Goal: Information Seeking & Learning: Learn about a topic

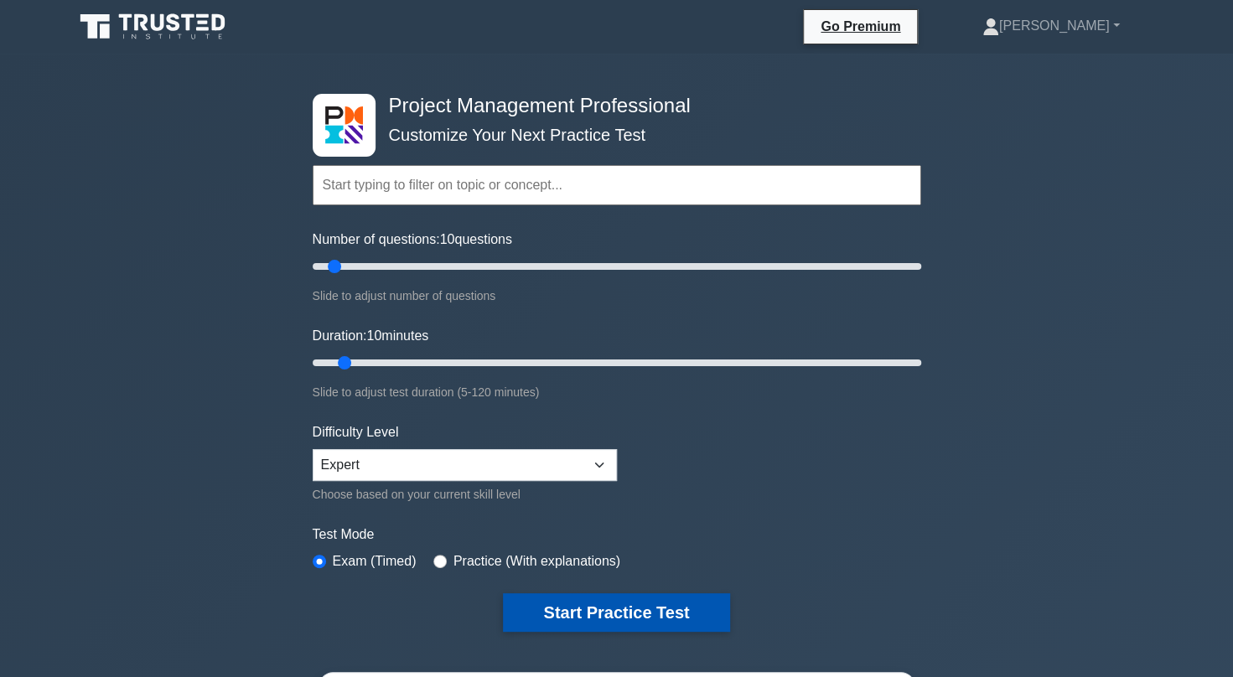
click at [579, 620] on button "Start Practice Test" at bounding box center [616, 612] width 226 height 39
click at [641, 602] on button "Start Practice Test" at bounding box center [616, 612] width 226 height 39
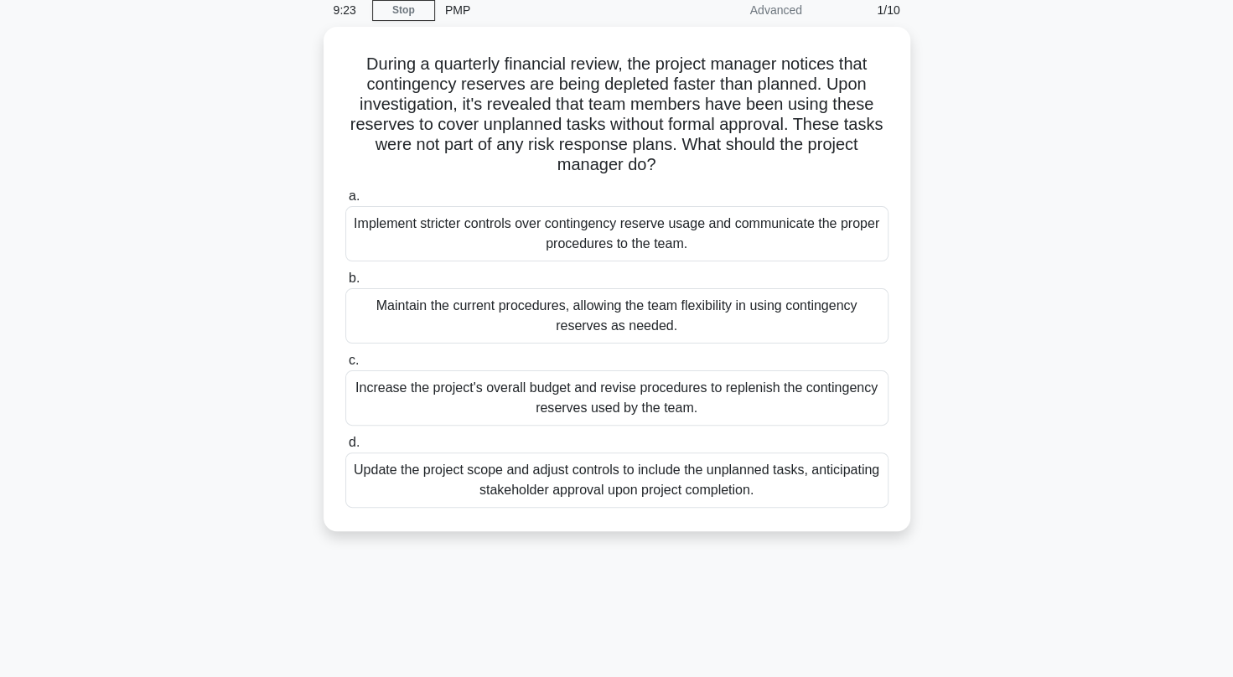
scroll to position [72, 0]
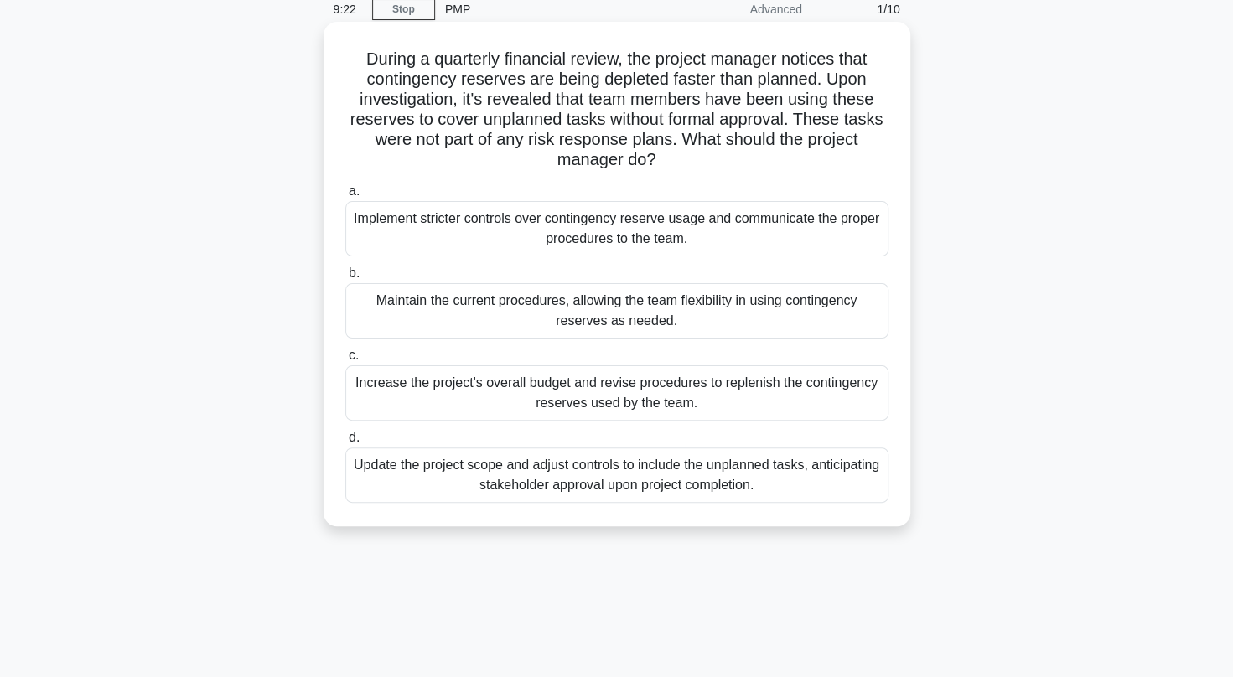
click at [503, 240] on div "Implement stricter controls over contingency reserve usage and communicate the …" at bounding box center [616, 228] width 543 height 55
click at [345, 197] on input "a. Implement stricter controls over contingency reserve usage and communicate t…" at bounding box center [345, 191] width 0 height 11
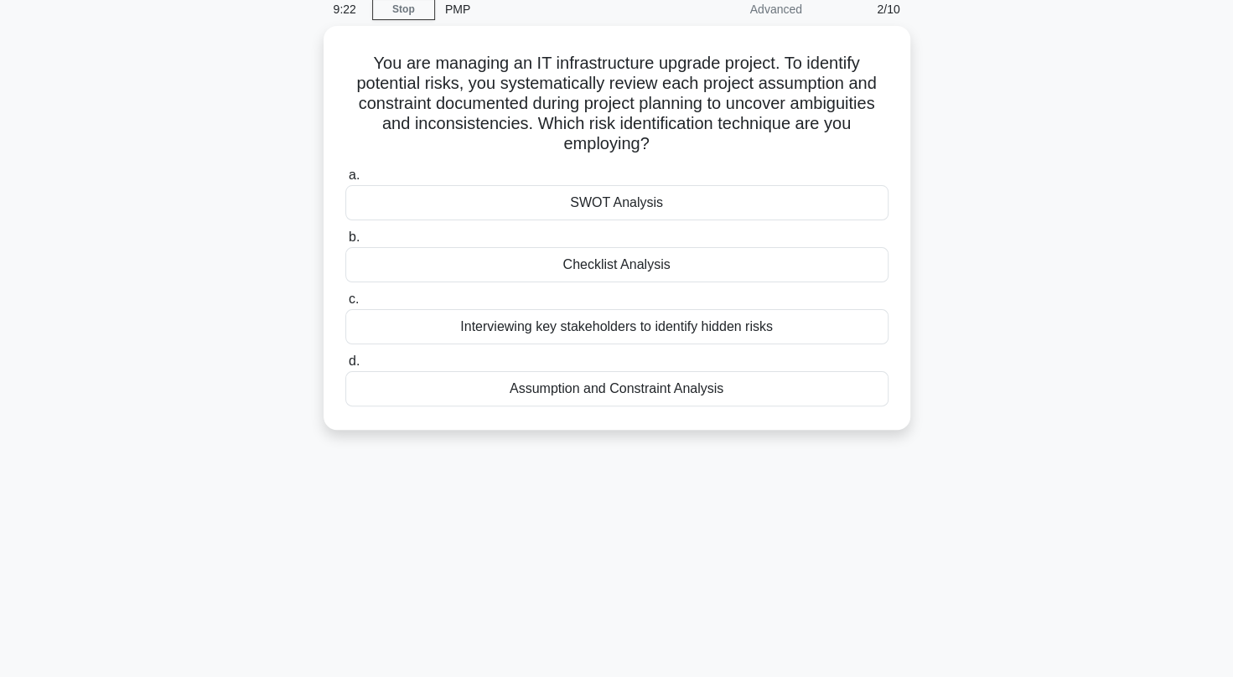
scroll to position [0, 0]
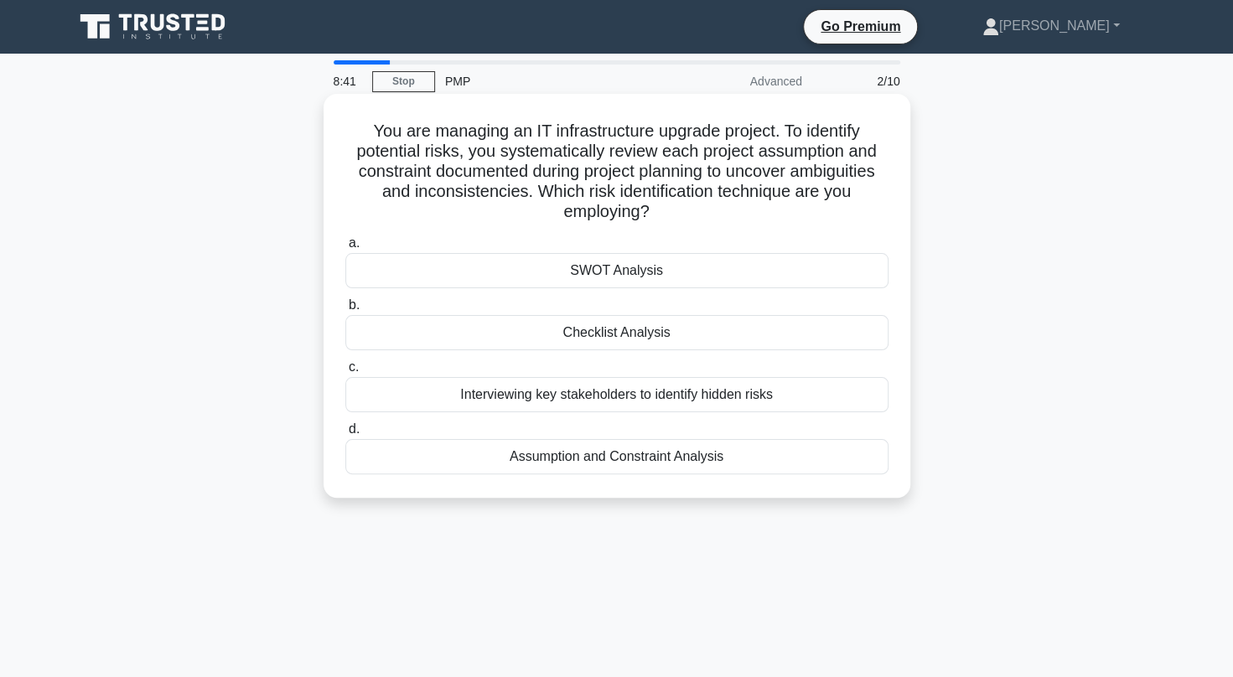
click at [696, 449] on div "Assumption and Constraint Analysis" at bounding box center [616, 456] width 543 height 35
click at [345, 435] on input "d. Assumption and Constraint Analysis" at bounding box center [345, 429] width 0 height 11
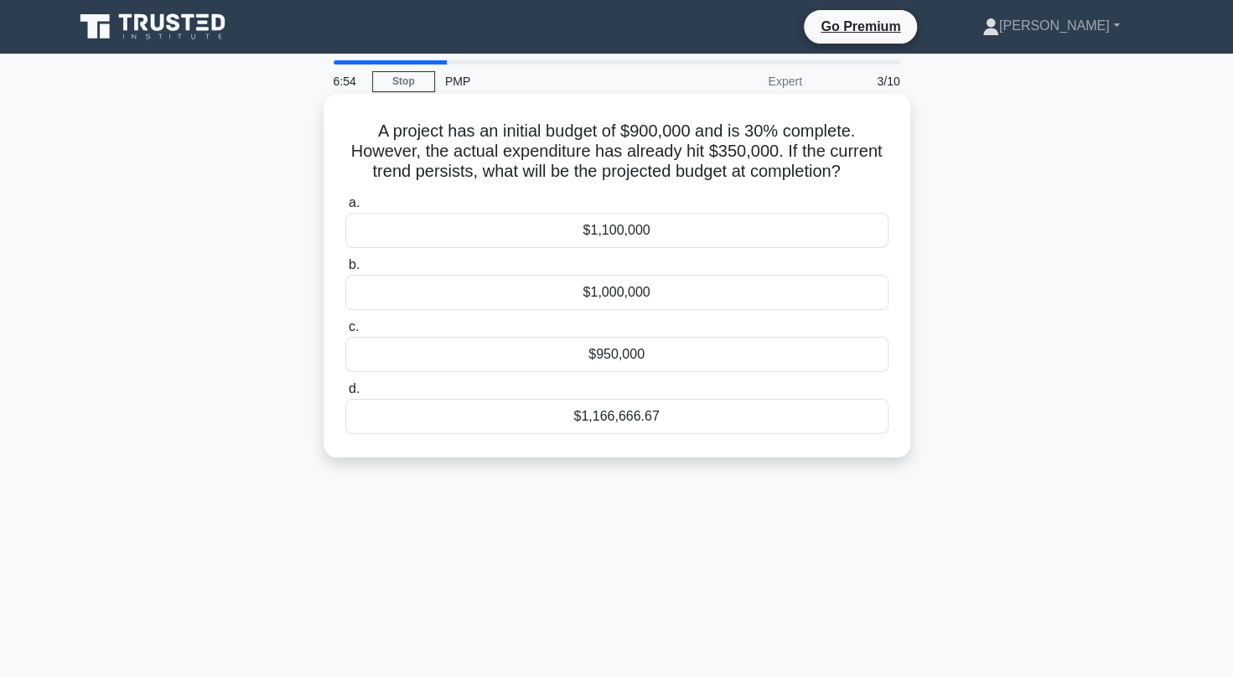
click at [639, 423] on div "$1,166,666.67" at bounding box center [616, 416] width 543 height 35
click at [345, 395] on input "d. $1,166,666.67" at bounding box center [345, 389] width 0 height 11
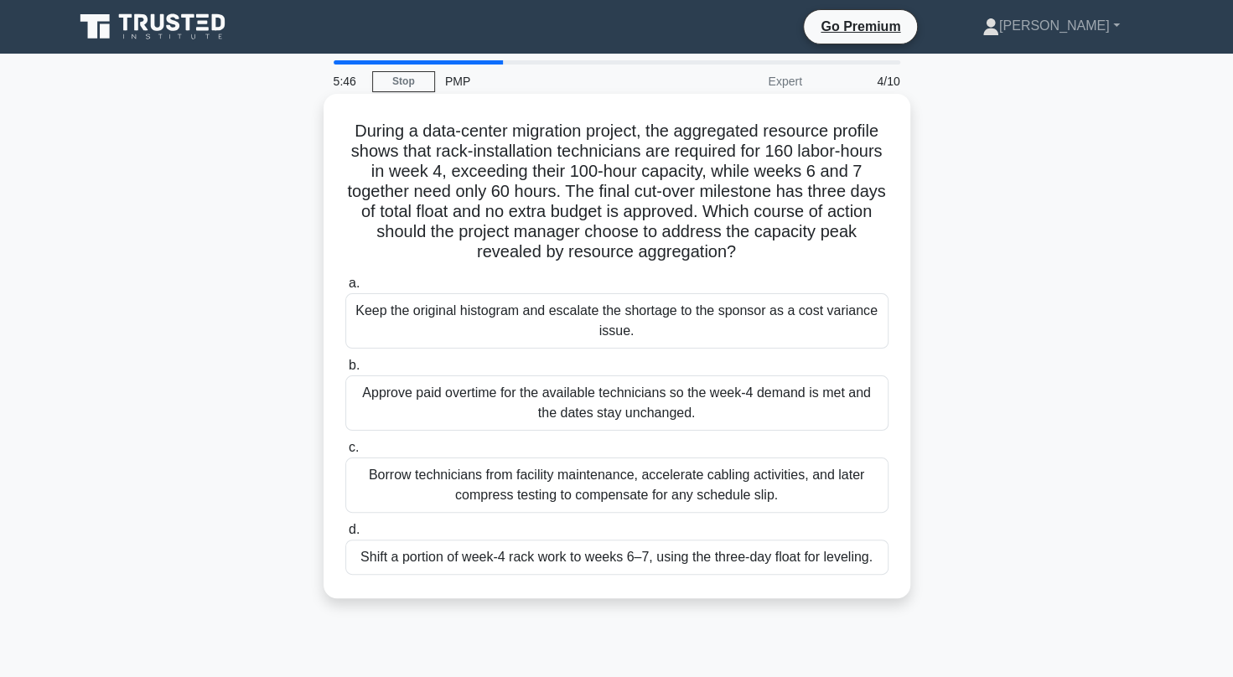
click at [824, 558] on div "Shift a portion of week-4 rack work to weeks 6–7, using the three-day float for…" at bounding box center [616, 557] width 543 height 35
click at [345, 535] on input "d. Shift a portion of week-4 rack work to weeks 6–7, using the three-day float …" at bounding box center [345, 530] width 0 height 11
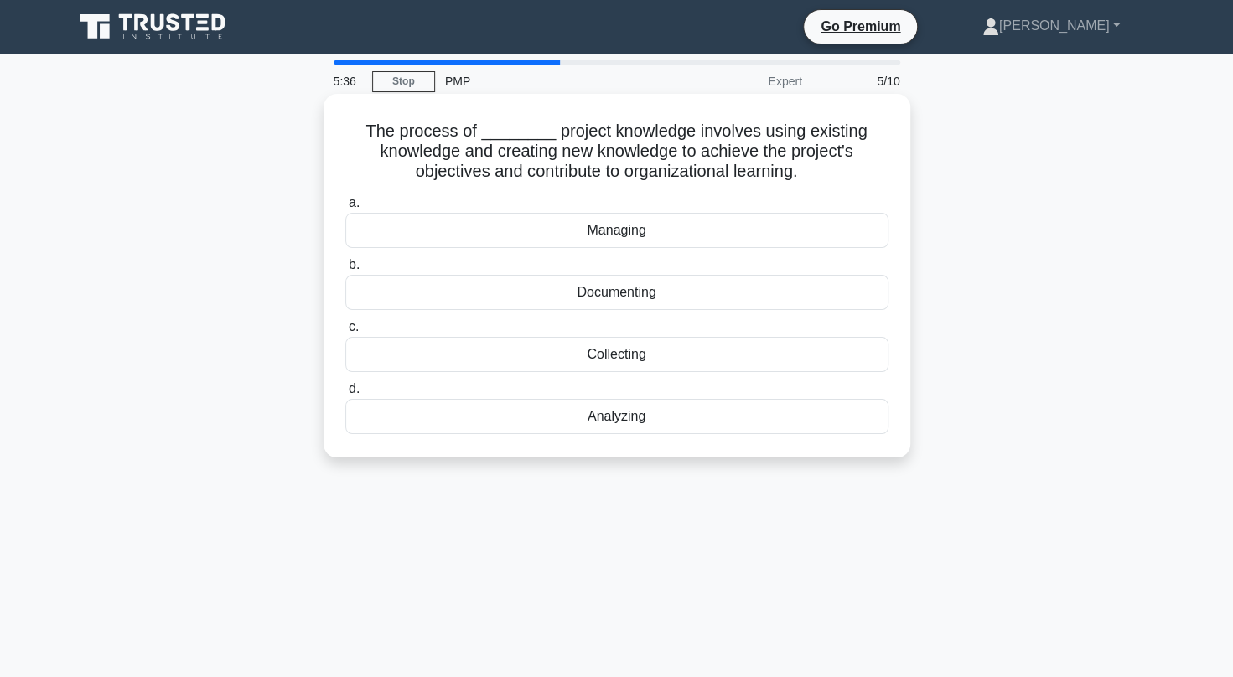
click at [649, 233] on div "Managing" at bounding box center [616, 230] width 543 height 35
click at [345, 209] on input "a. Managing" at bounding box center [345, 203] width 0 height 11
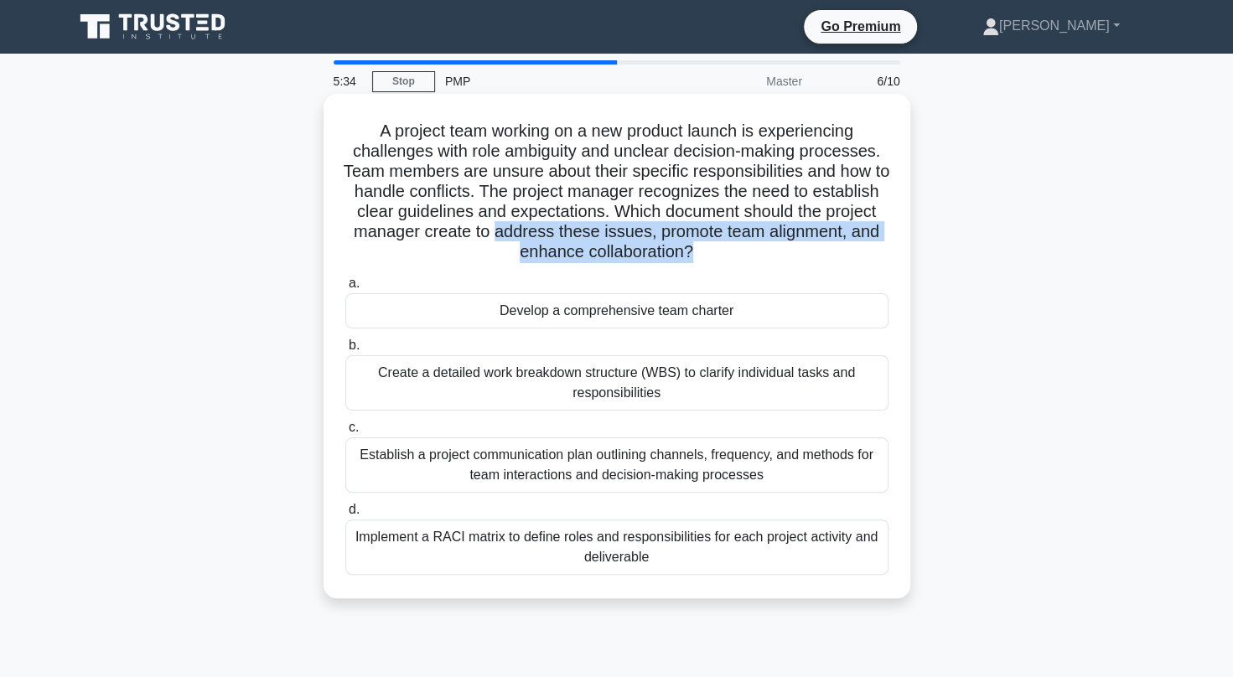
click at [795, 258] on h5 "A project team working on a new product launch is experiencing challenges with …" at bounding box center [617, 192] width 546 height 142
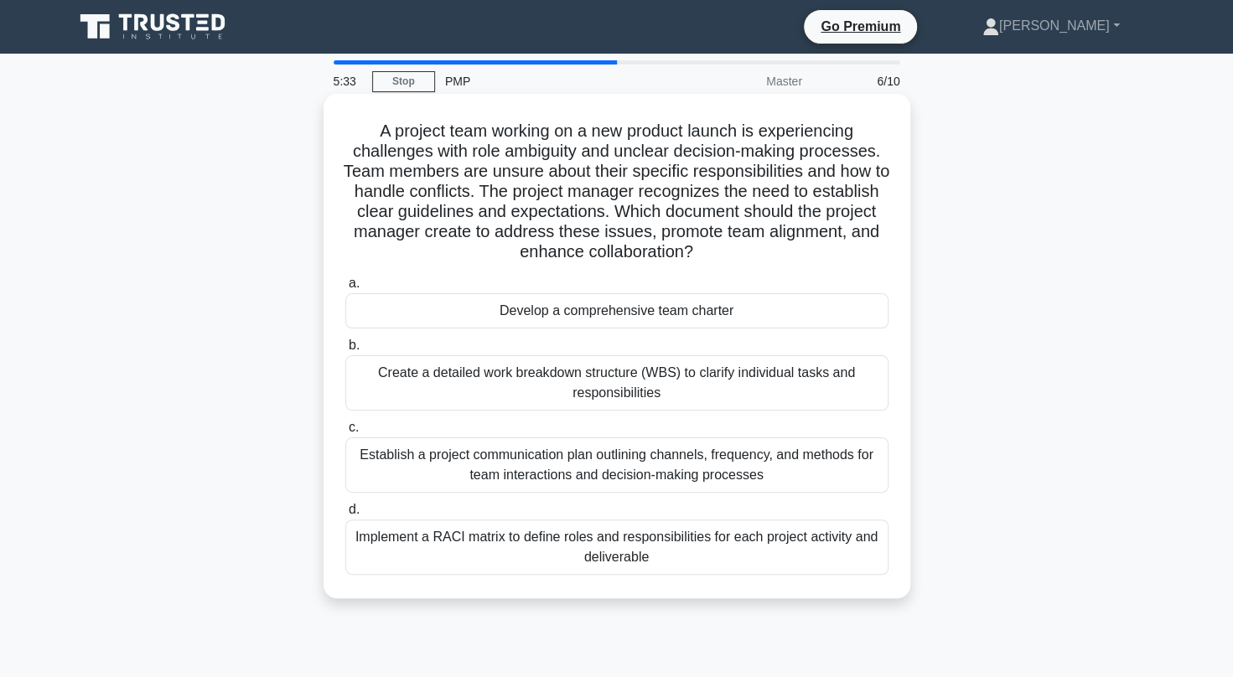
drag, startPoint x: 795, startPoint y: 258, endPoint x: 882, endPoint y: 292, distance: 92.6
click at [882, 292] on label "a. Develop a comprehensive team charter" at bounding box center [616, 300] width 543 height 55
click at [345, 289] on input "a. Develop a comprehensive team charter" at bounding box center [345, 283] width 0 height 11
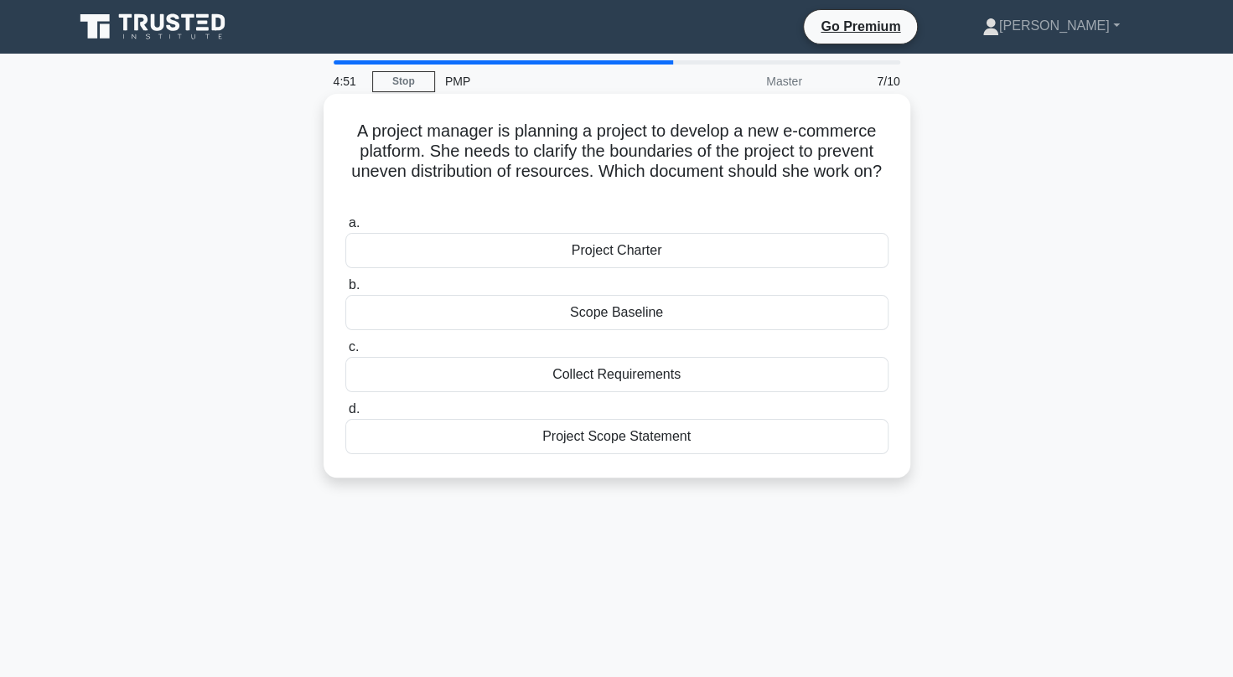
click at [662, 371] on div "Collect Requirements" at bounding box center [616, 374] width 543 height 35
click at [345, 353] on input "c. Collect Requirements" at bounding box center [345, 347] width 0 height 11
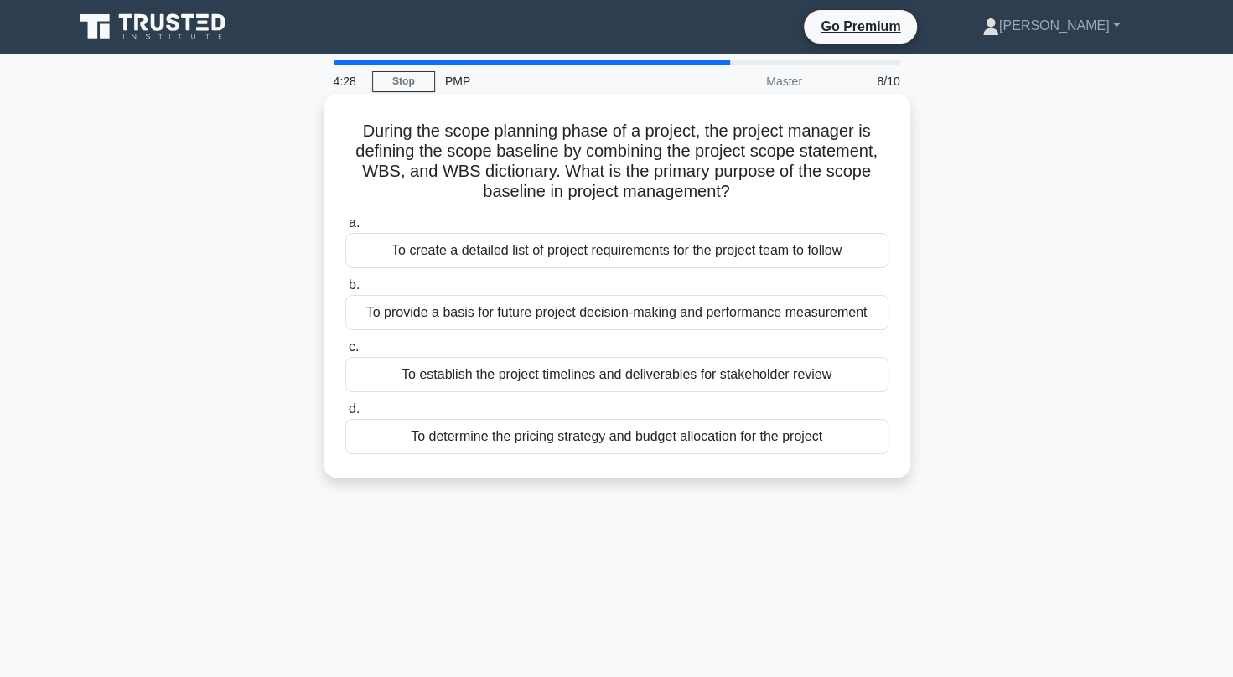
click at [721, 312] on div "To provide a basis for future project decision-making and performance measureme…" at bounding box center [616, 312] width 543 height 35
click at [345, 291] on input "b. To provide a basis for future project decision-making and performance measur…" at bounding box center [345, 285] width 0 height 11
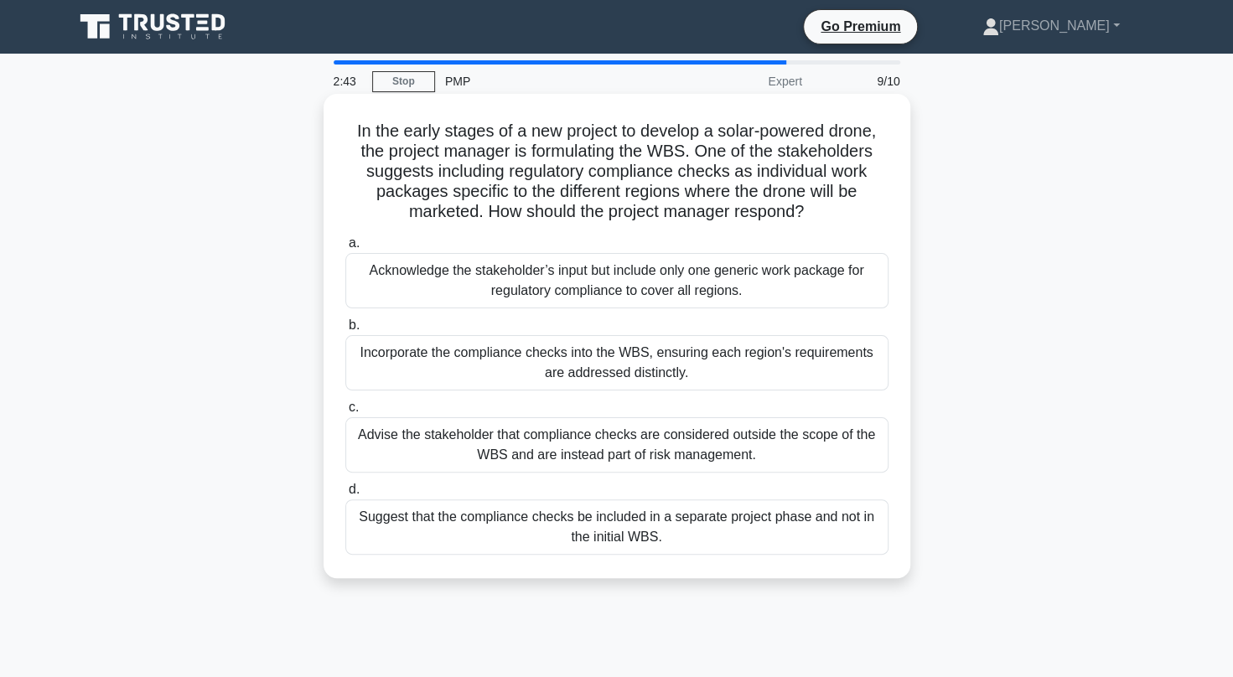
click at [726, 527] on div "Suggest that the compliance checks be included in a separate project phase and …" at bounding box center [616, 526] width 543 height 55
click at [345, 495] on input "d. Suggest that the compliance checks be included in a separate project phase a…" at bounding box center [345, 489] width 0 height 11
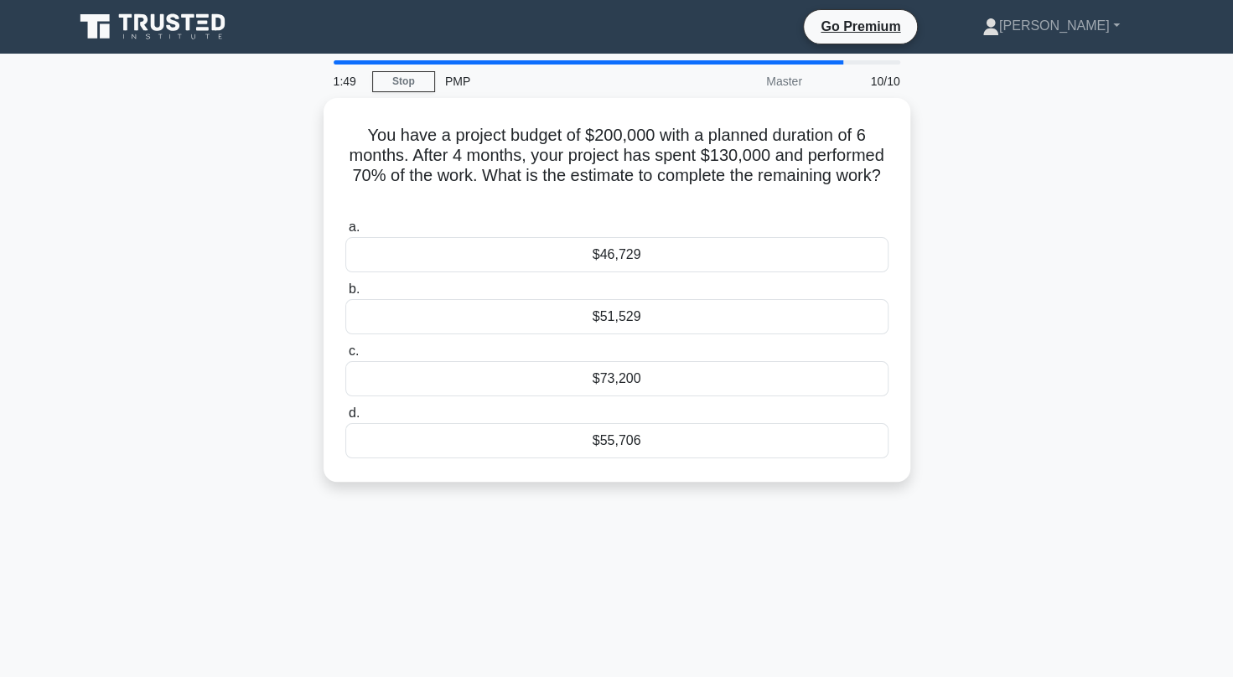
click at [733, 526] on div "1:49 Stop PMP Master 10/10 You have a project budget of $200,000 with a planned…" at bounding box center [617, 479] width 1106 height 838
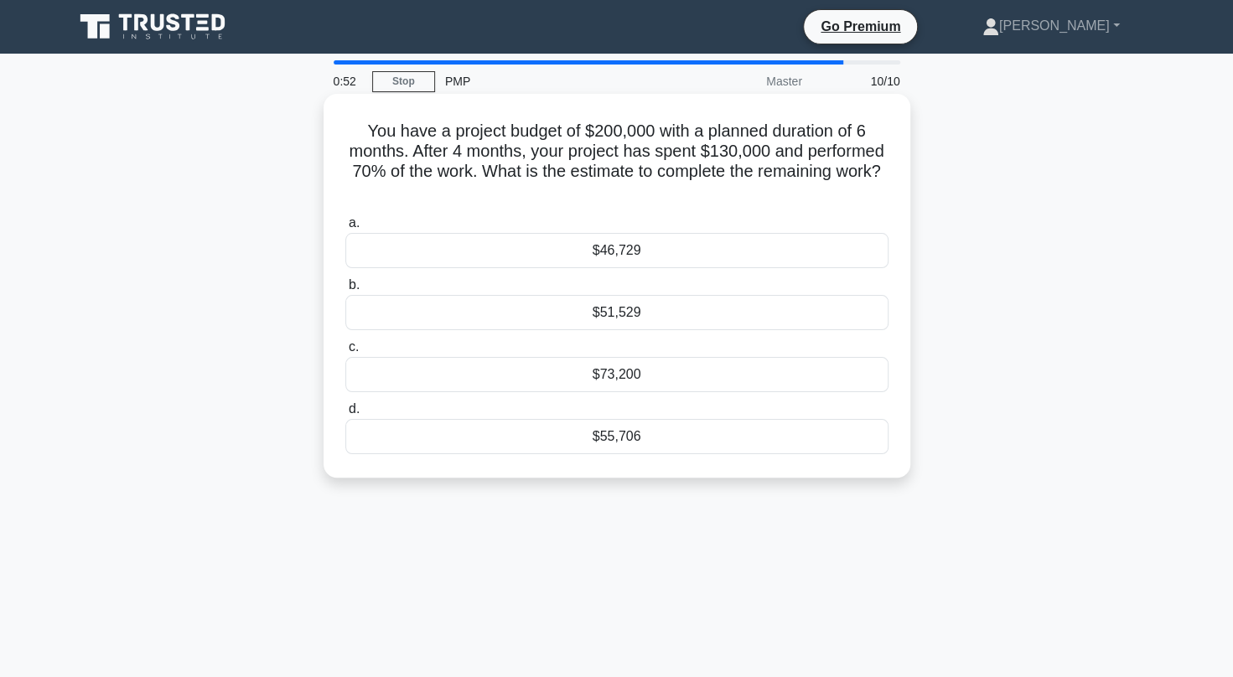
click at [627, 441] on div "$55,706" at bounding box center [616, 436] width 543 height 35
click at [345, 415] on input "d. $55,706" at bounding box center [345, 409] width 0 height 11
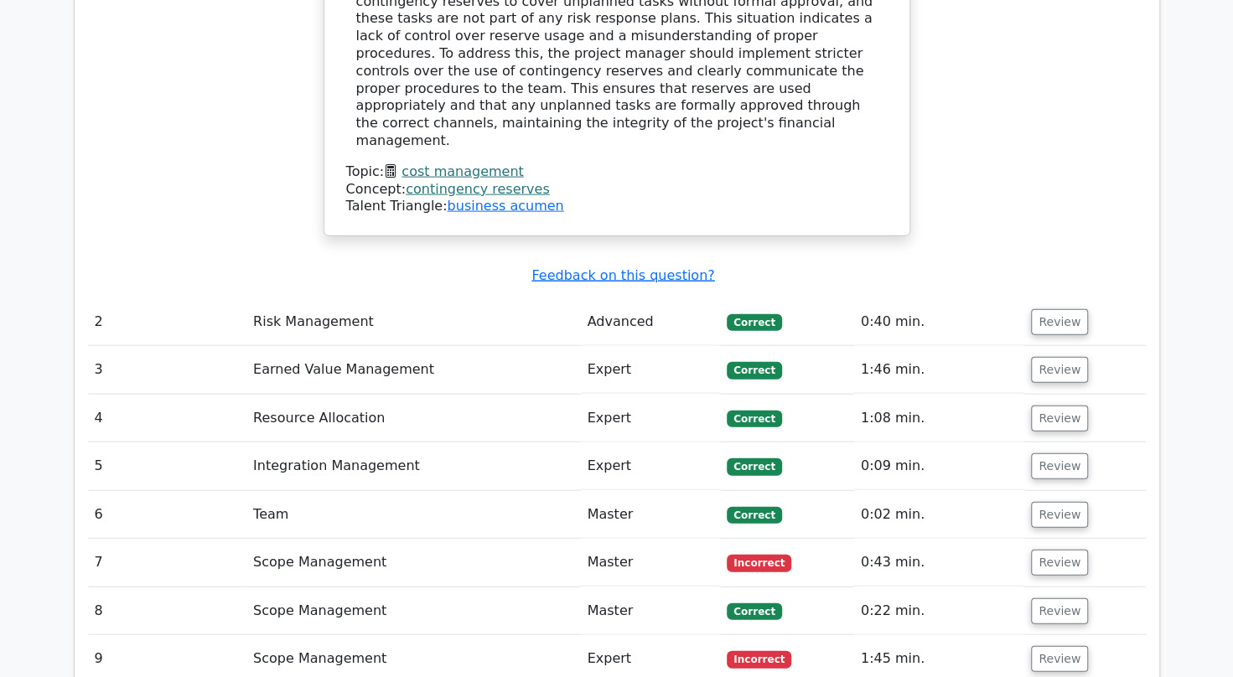
scroll to position [2081, 0]
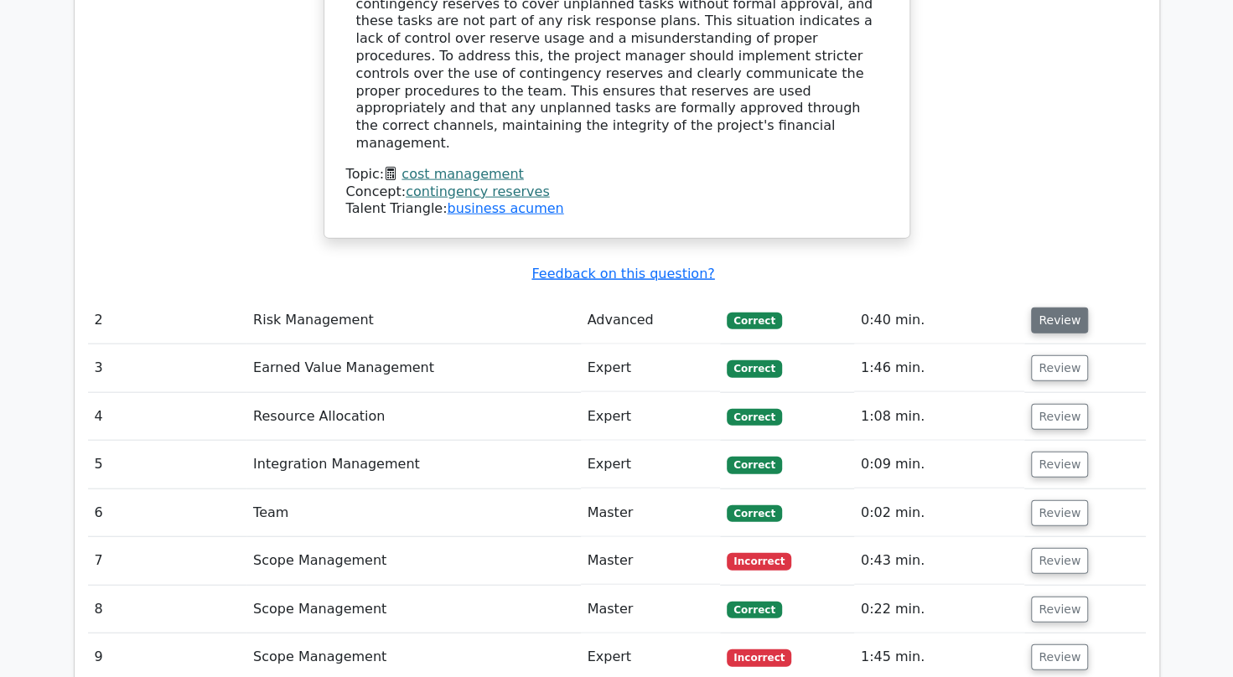
click at [1037, 308] on button "Review" at bounding box center [1059, 321] width 57 height 26
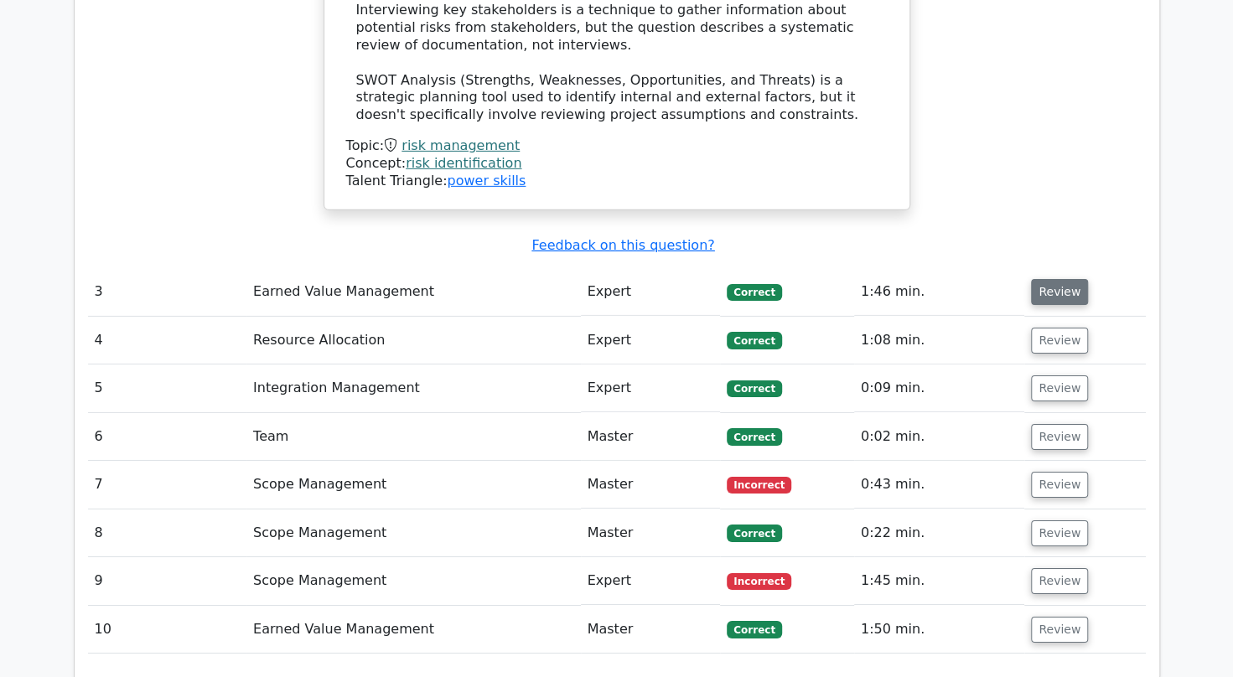
scroll to position [3021, 0]
click at [1054, 280] on button "Review" at bounding box center [1059, 293] width 57 height 26
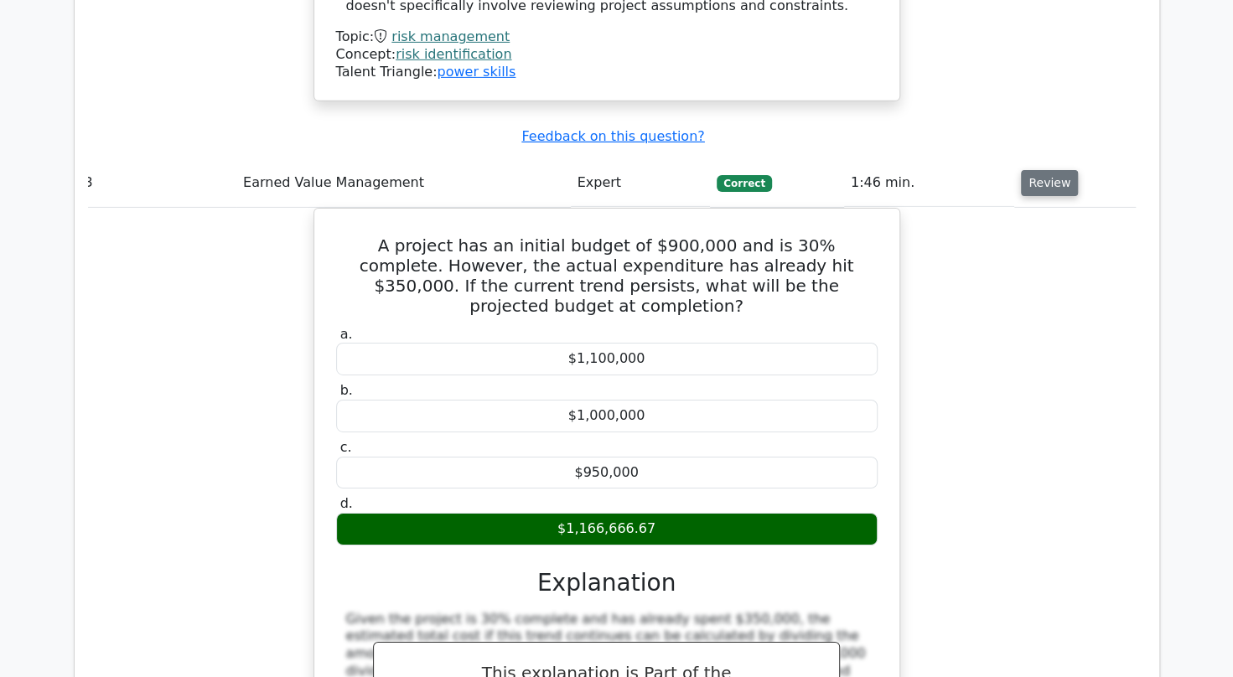
scroll to position [3134, 0]
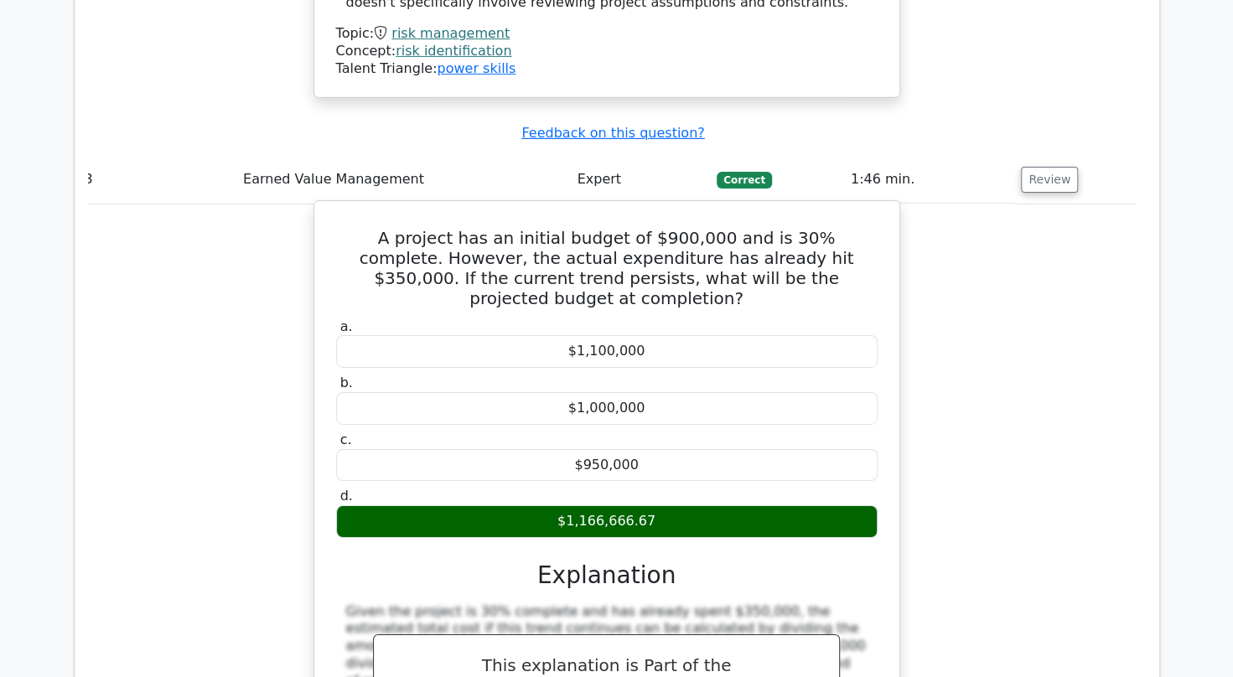
drag, startPoint x: 351, startPoint y: 85, endPoint x: 698, endPoint y: 372, distance: 450.0
click at [698, 372] on div "A project has an initial budget of $900,000 and is 30% complete. However, the a…" at bounding box center [606, 530] width 571 height 644
copy div "A project has an initial budget of $900,000 and is 30% complete. However, the a…"
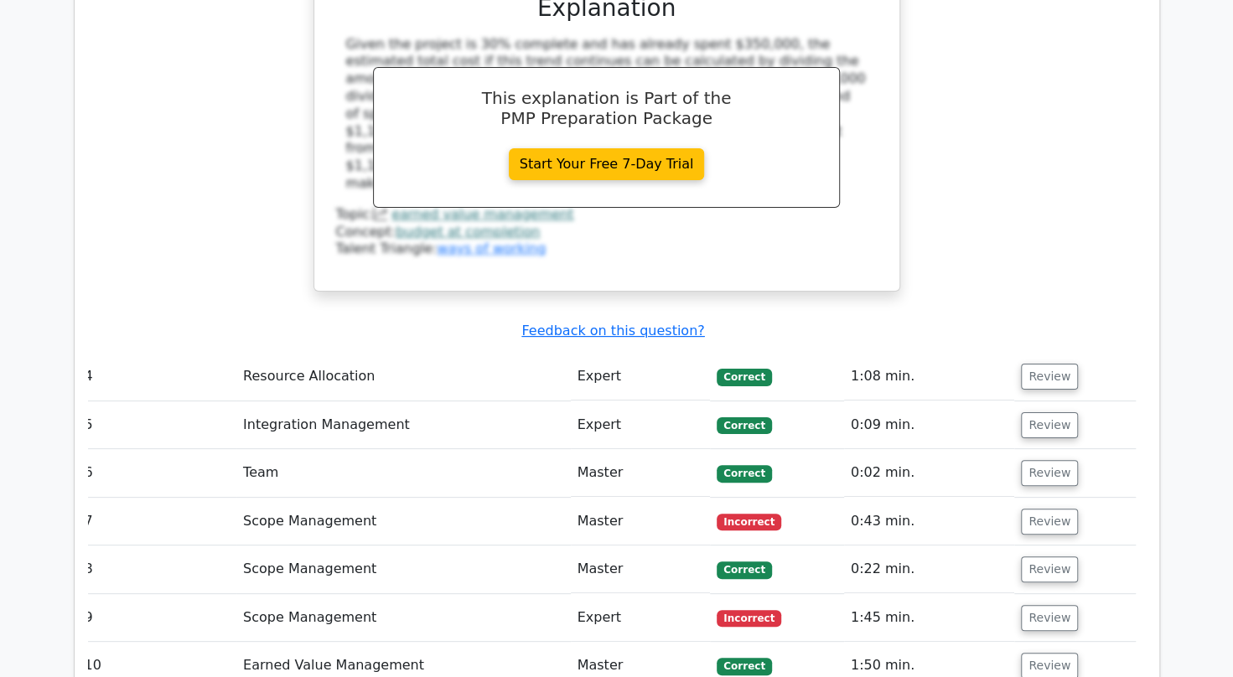
scroll to position [3702, 0]
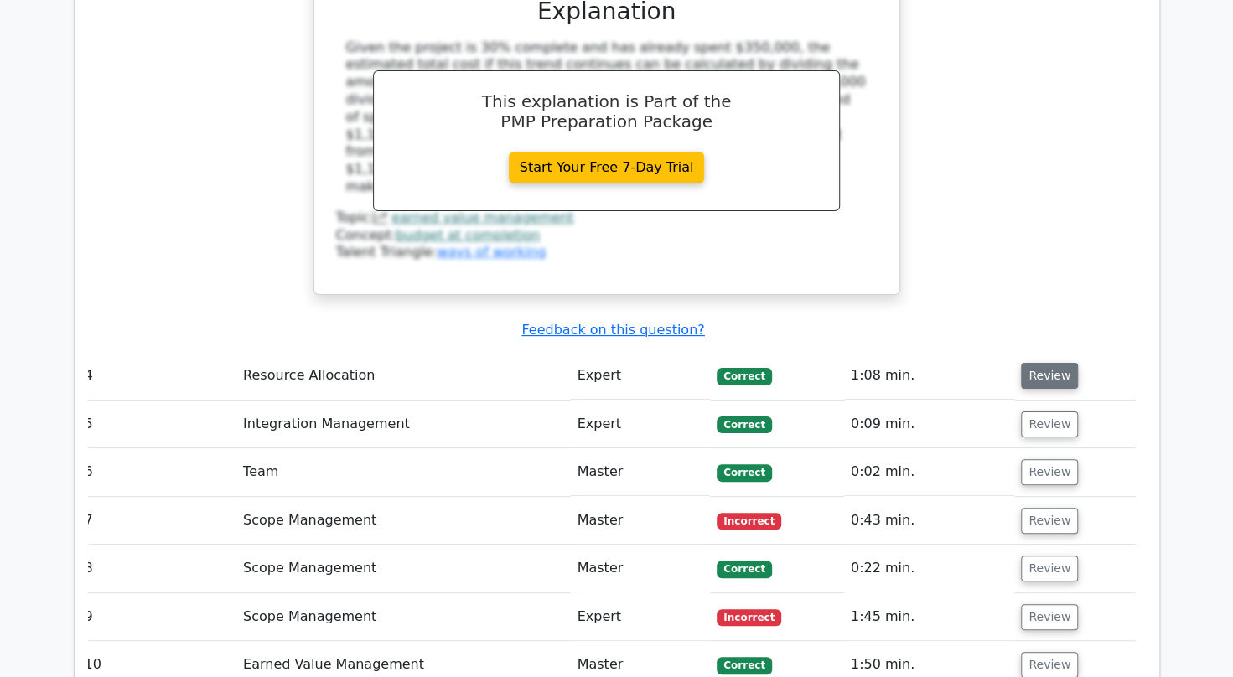
click at [1057, 363] on button "Review" at bounding box center [1049, 376] width 57 height 26
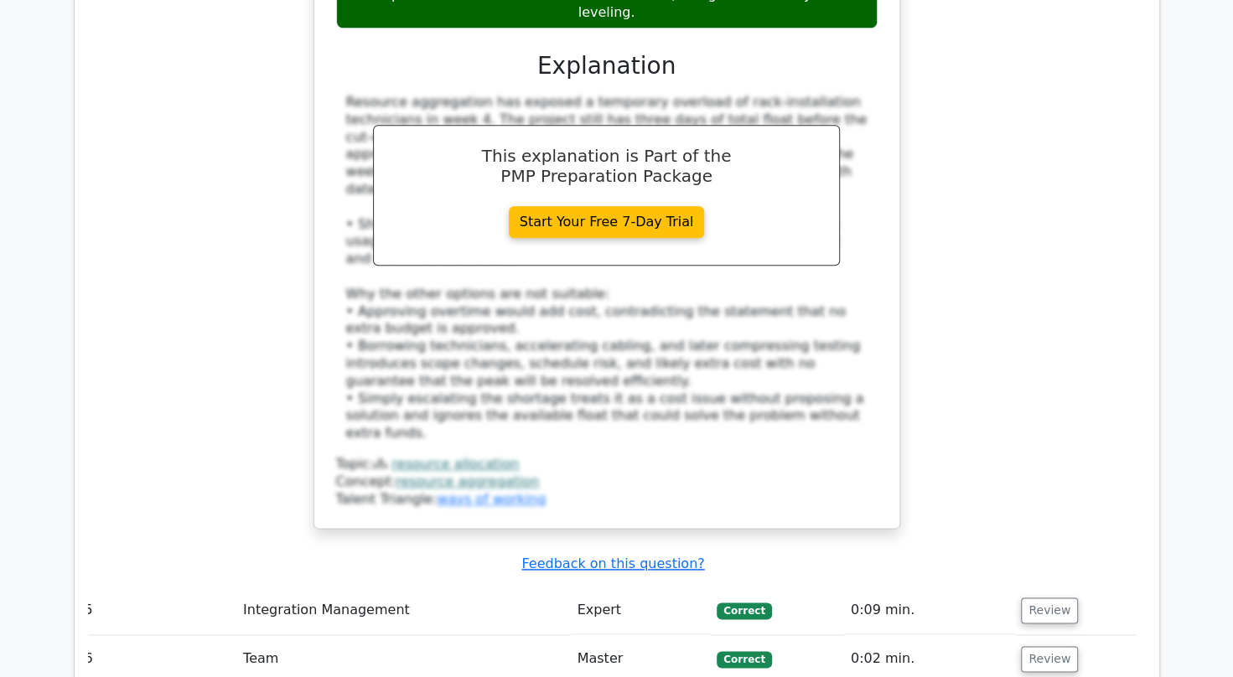
scroll to position [4574, 0]
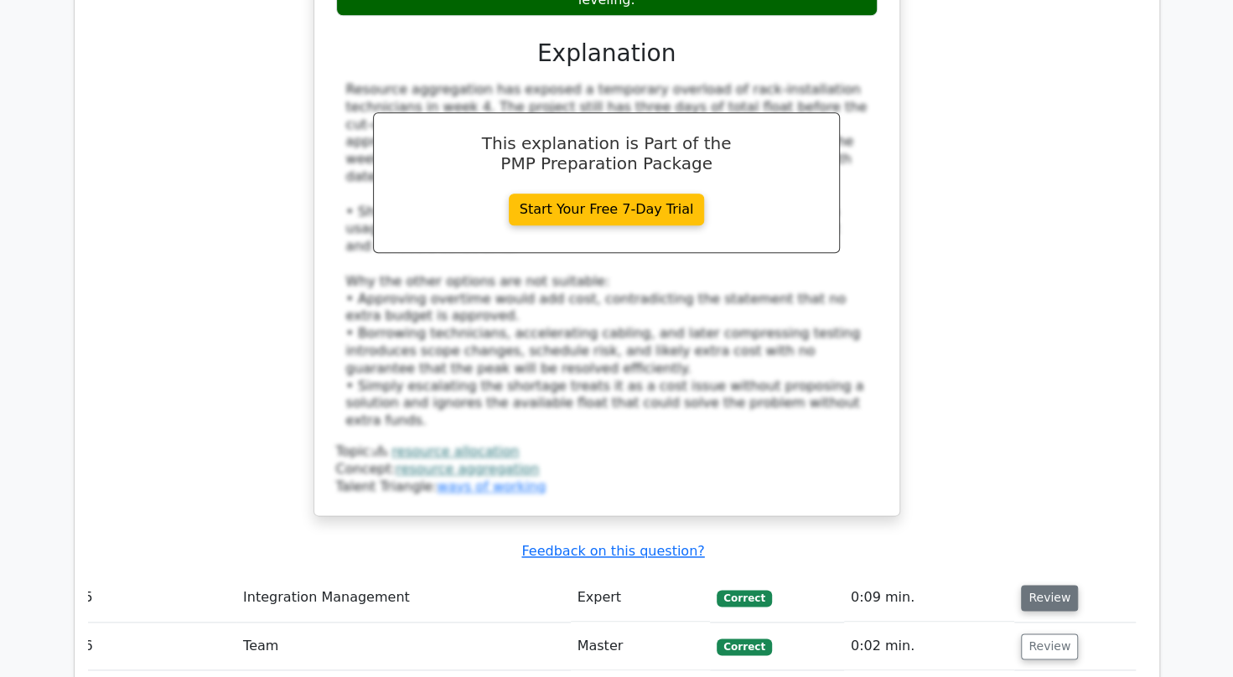
click at [1042, 585] on button "Review" at bounding box center [1049, 598] width 57 height 26
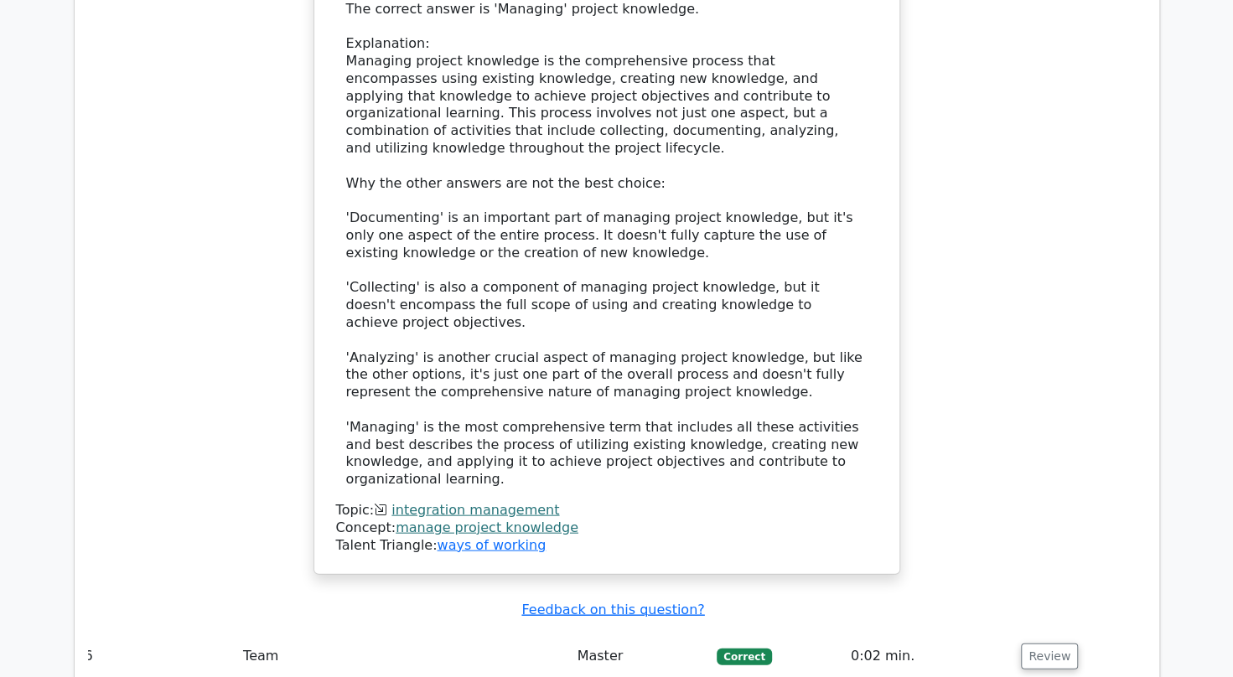
scroll to position [5578, 0]
click at [1039, 644] on button "Review" at bounding box center [1049, 657] width 57 height 26
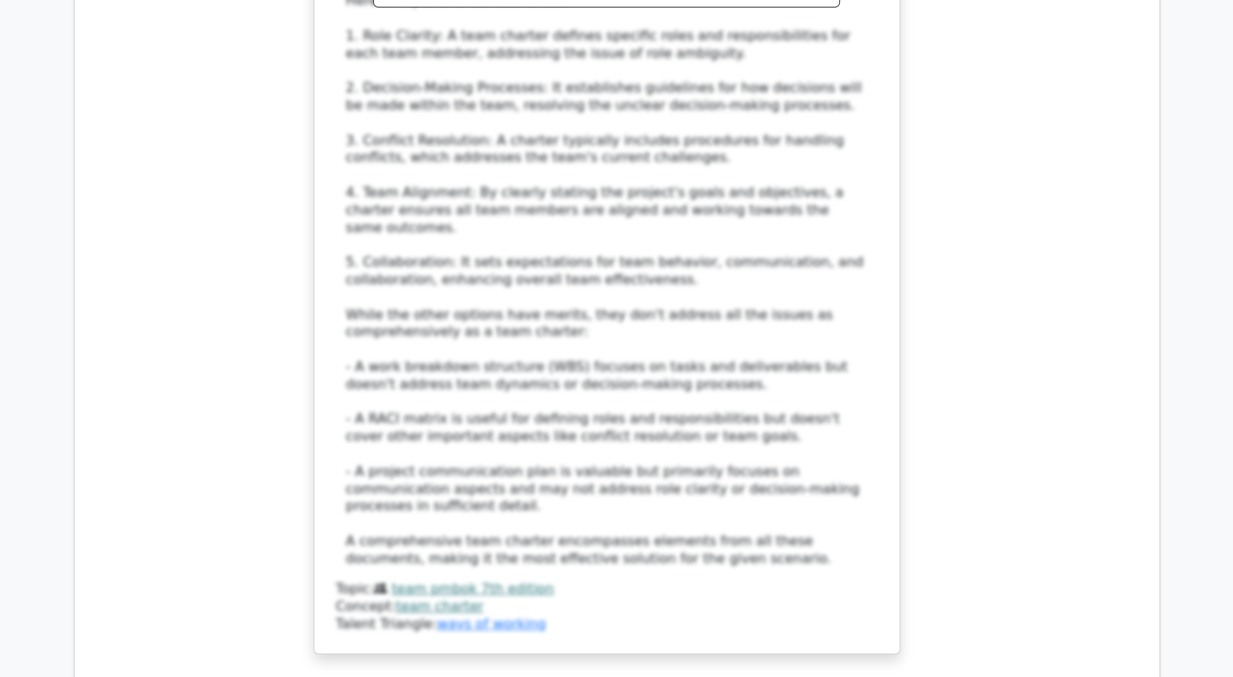
scroll to position [6961, 0]
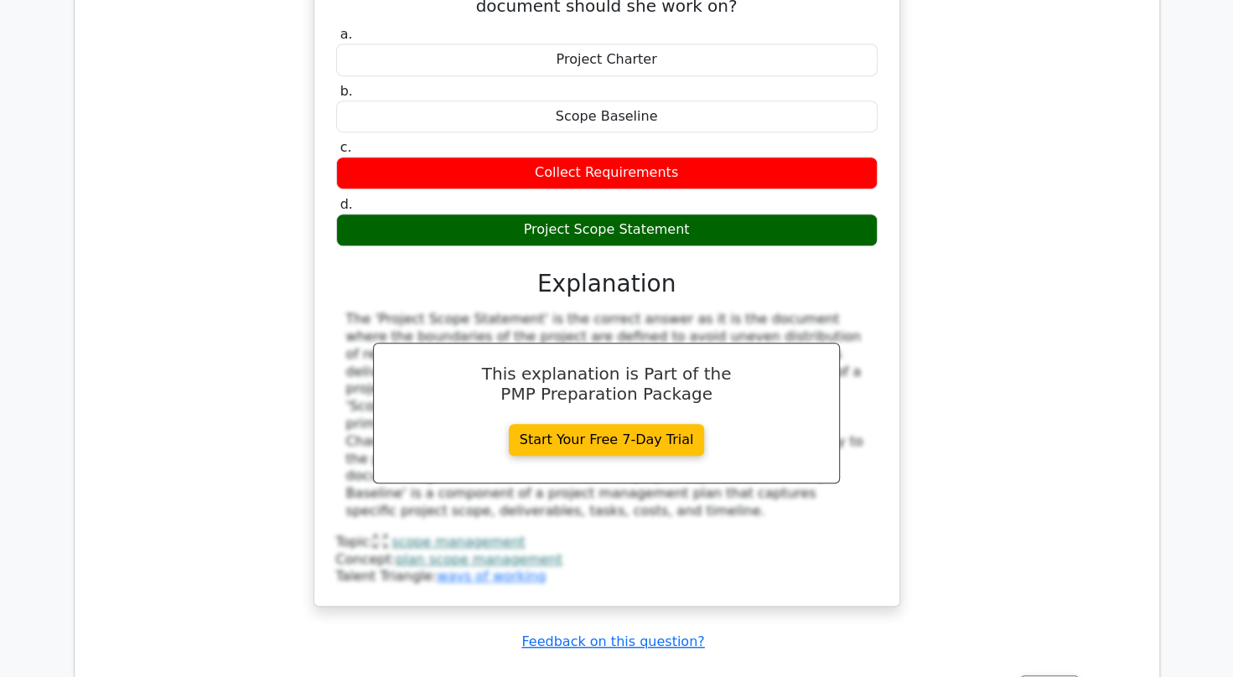
scroll to position [7813, 0]
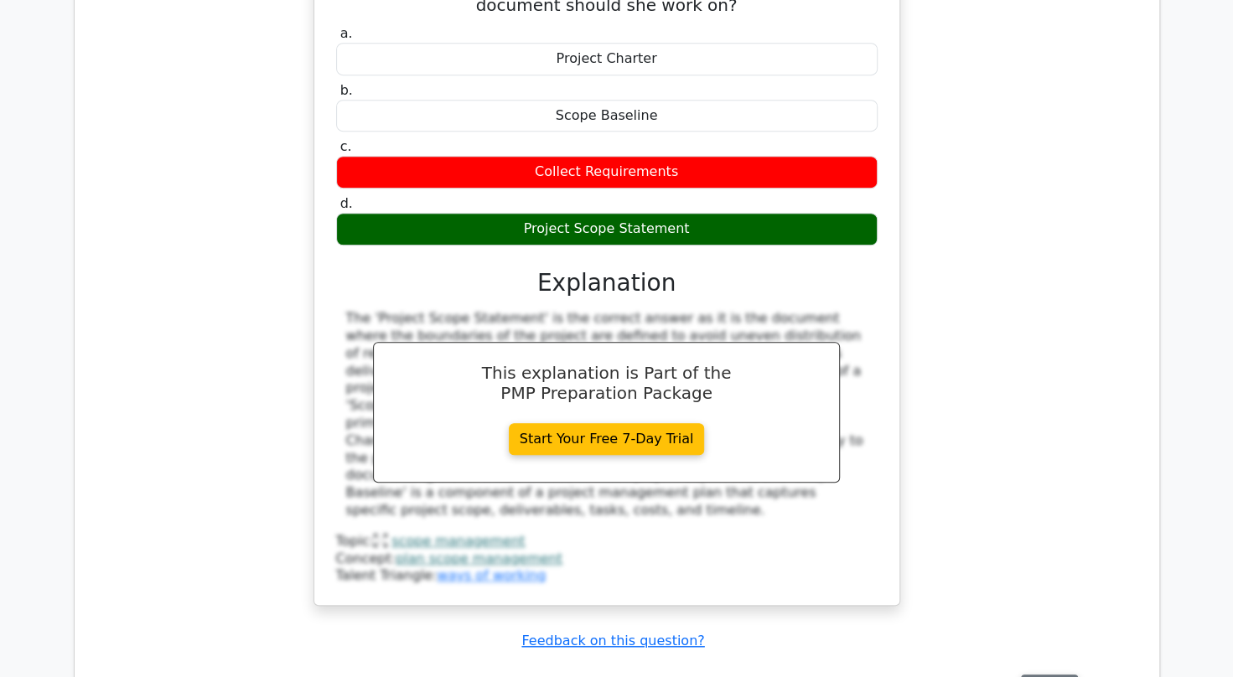
click at [1026, 675] on button "Review" at bounding box center [1049, 688] width 57 height 26
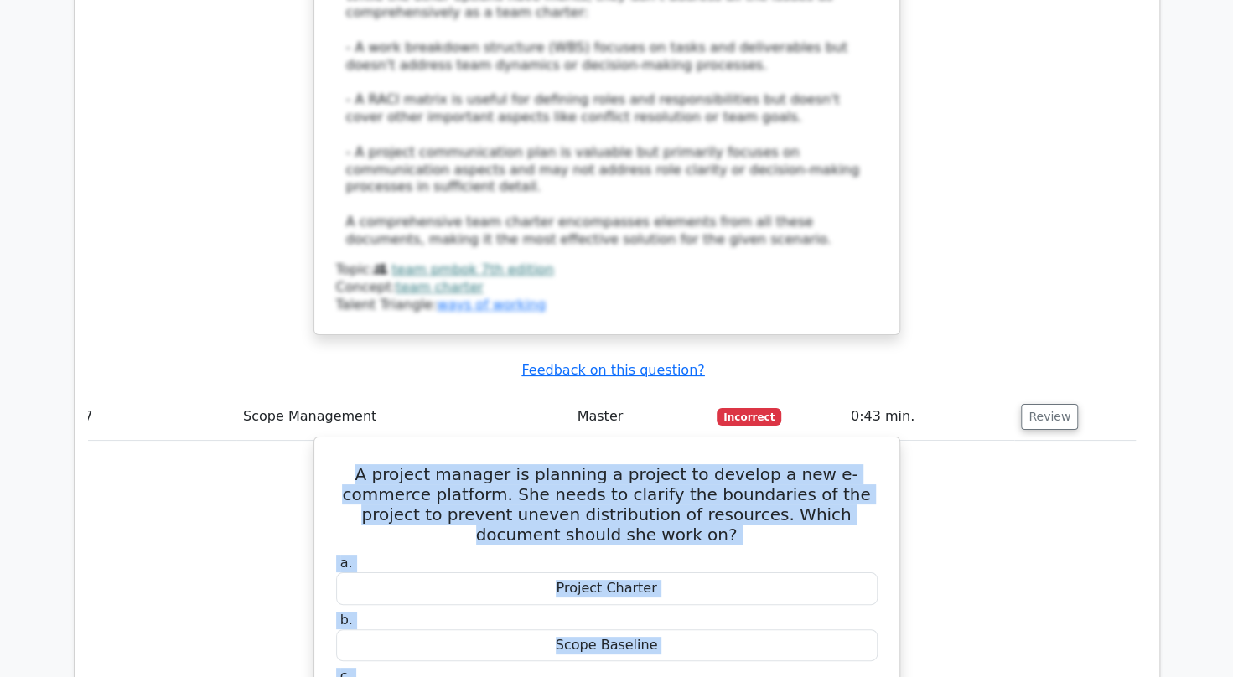
scroll to position [7357, 0]
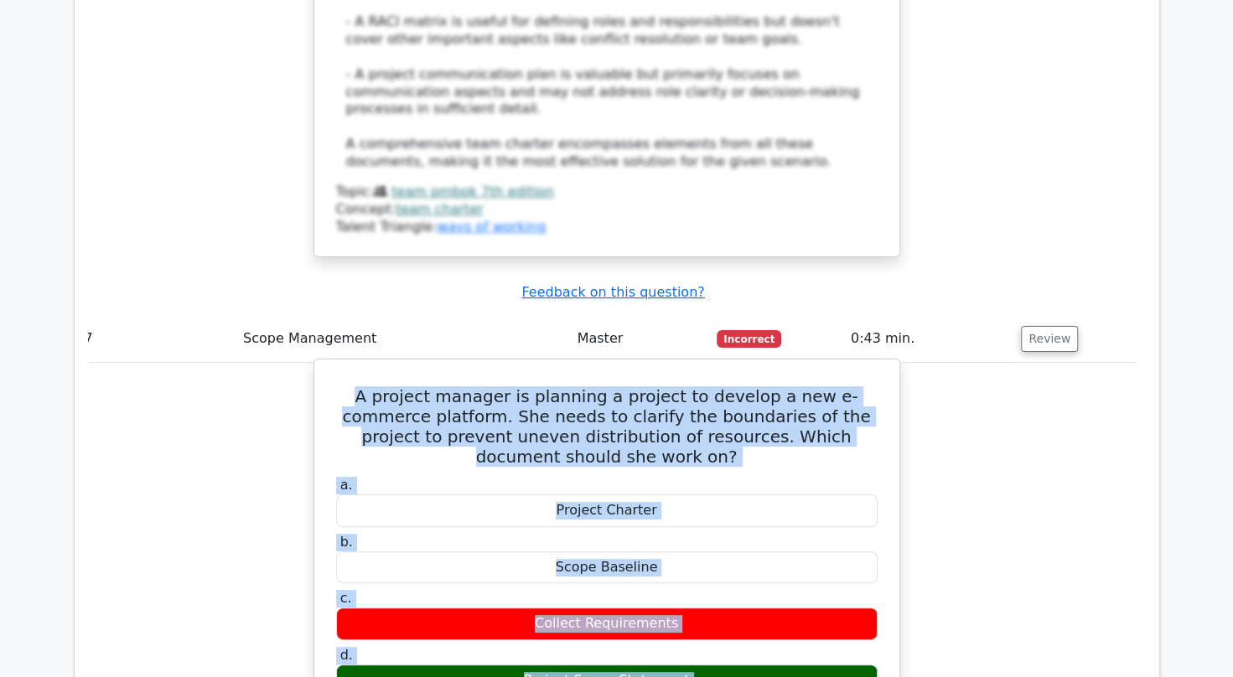
drag, startPoint x: 336, startPoint y: 367, endPoint x: 690, endPoint y: 305, distance: 359.8
copy div "A project manager is planning a project to develop a new e-commerce platform. S…"
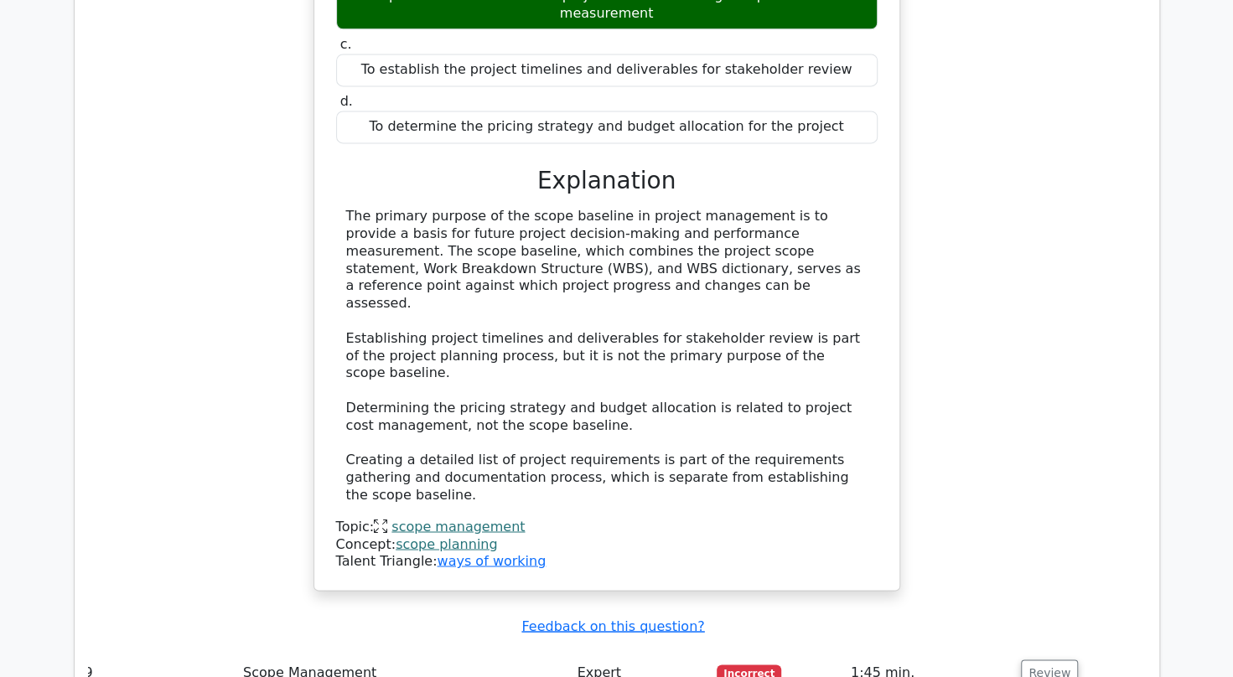
scroll to position [8730, 0]
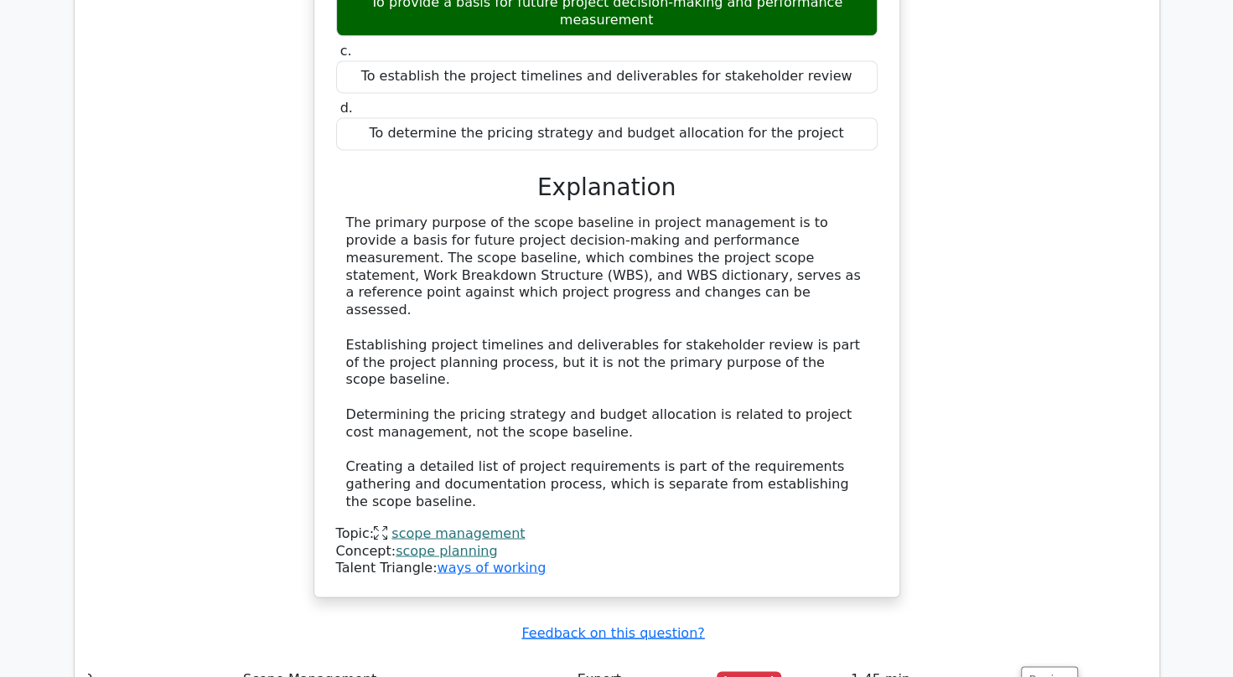
click at [1069, 655] on td "Review" at bounding box center [1074, 679] width 121 height 48
click at [1049, 666] on button "Review" at bounding box center [1049, 679] width 57 height 26
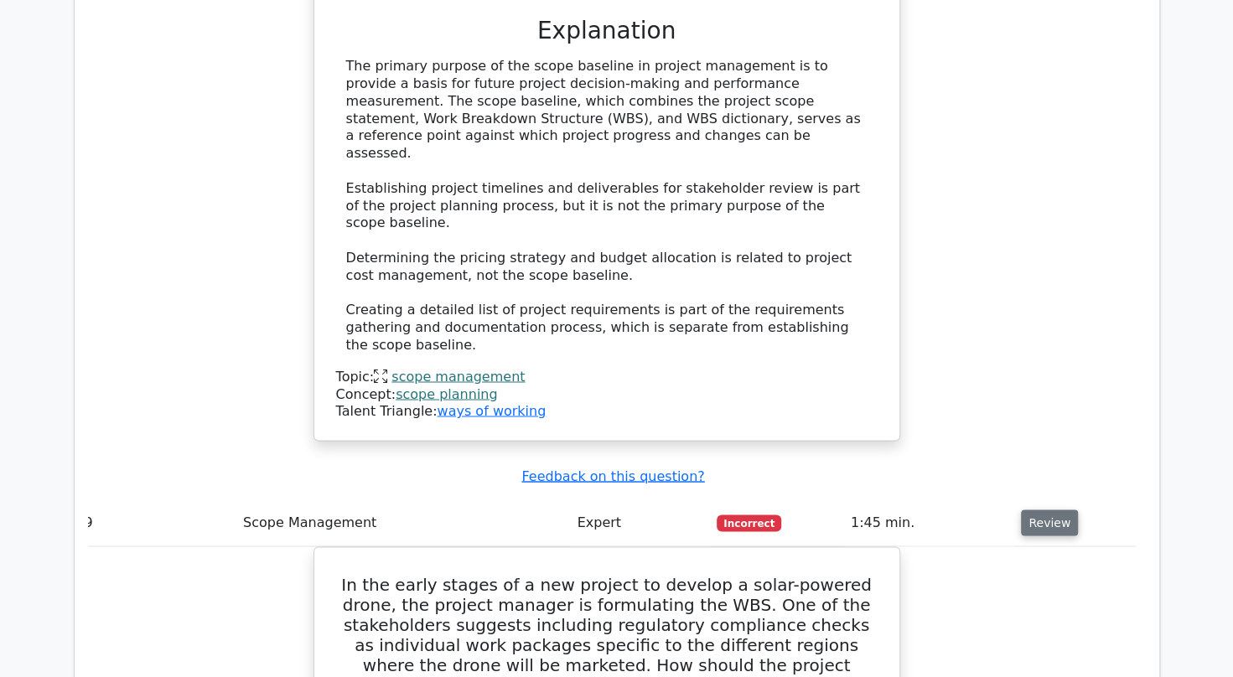
scroll to position [8888, 0]
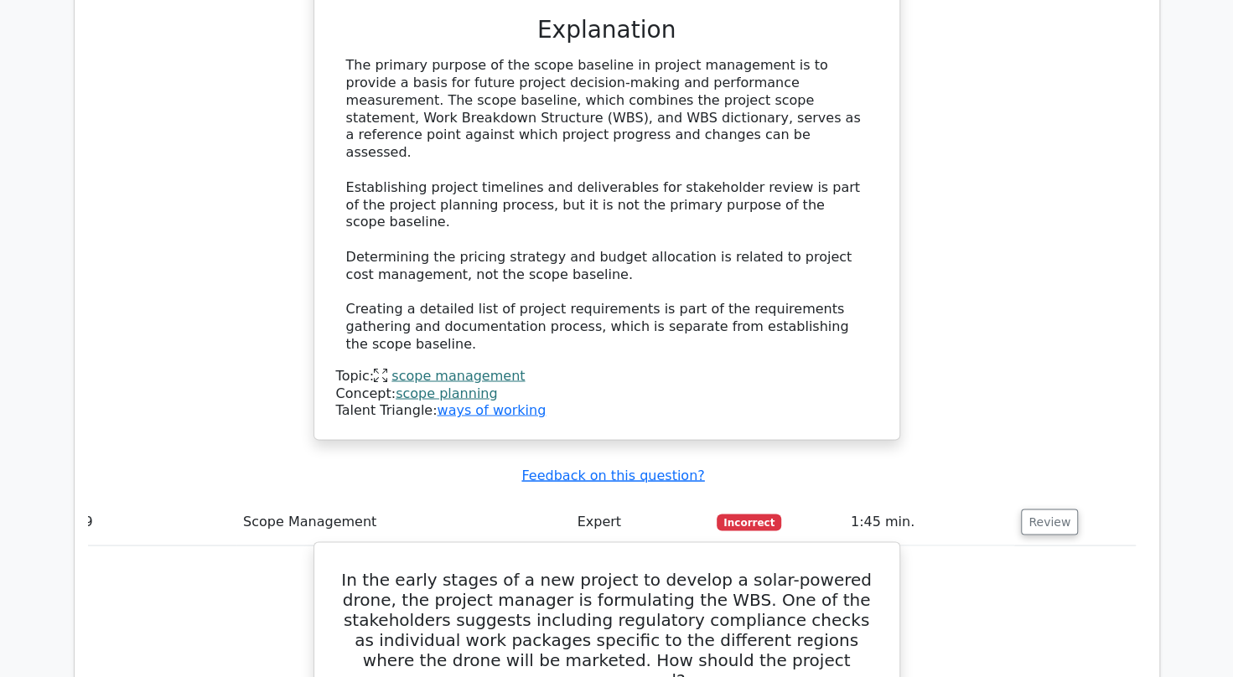
drag, startPoint x: 339, startPoint y: 111, endPoint x: 664, endPoint y: 481, distance: 492.8
copy div "In the early stages of a new project to develop a solar-powered drone, the proj…"
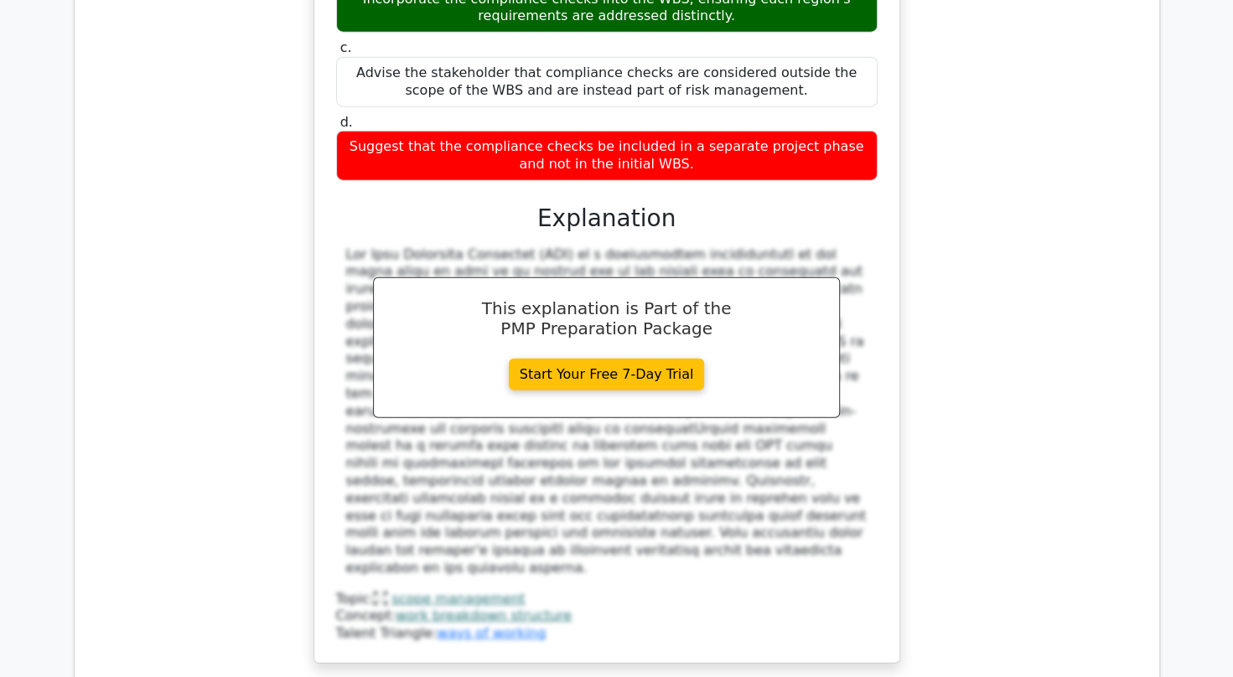
scroll to position [9704, 0]
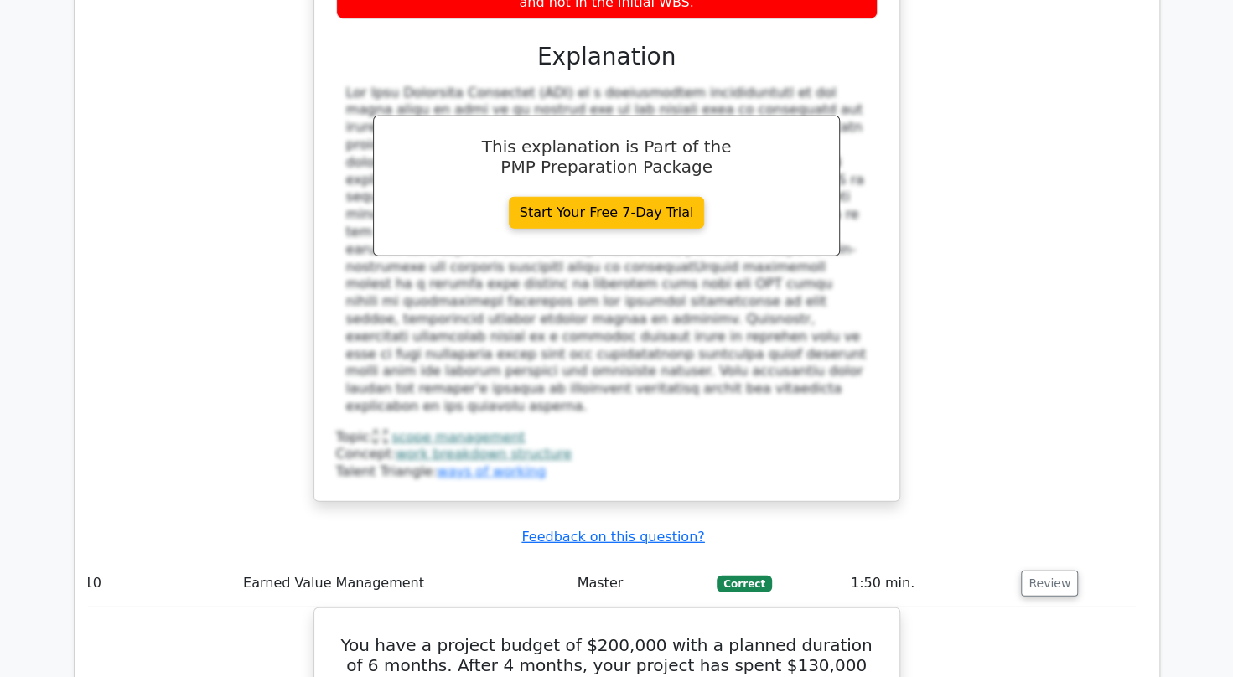
scroll to position [9860, 0]
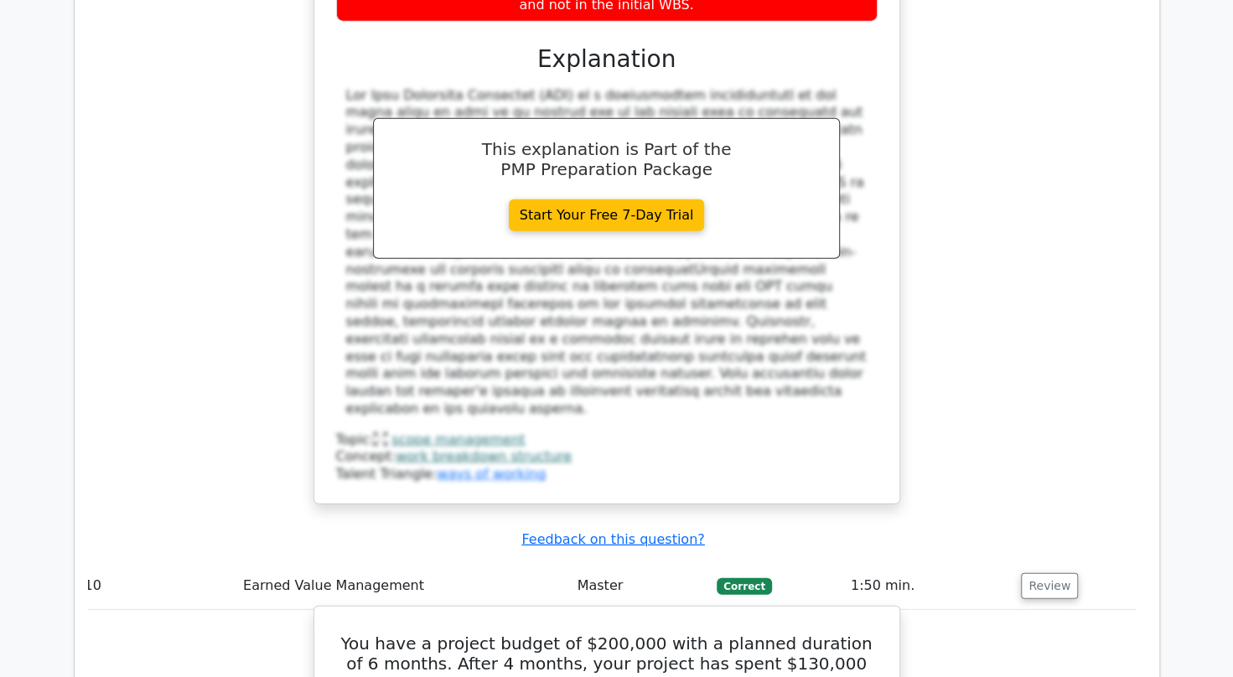
drag, startPoint x: 347, startPoint y: 93, endPoint x: 636, endPoint y: 385, distance: 410.6
copy div "You have a project budget of $200,000 with a planned duration of 6 months. Afte…"
